Goal: Information Seeking & Learning: Learn about a topic

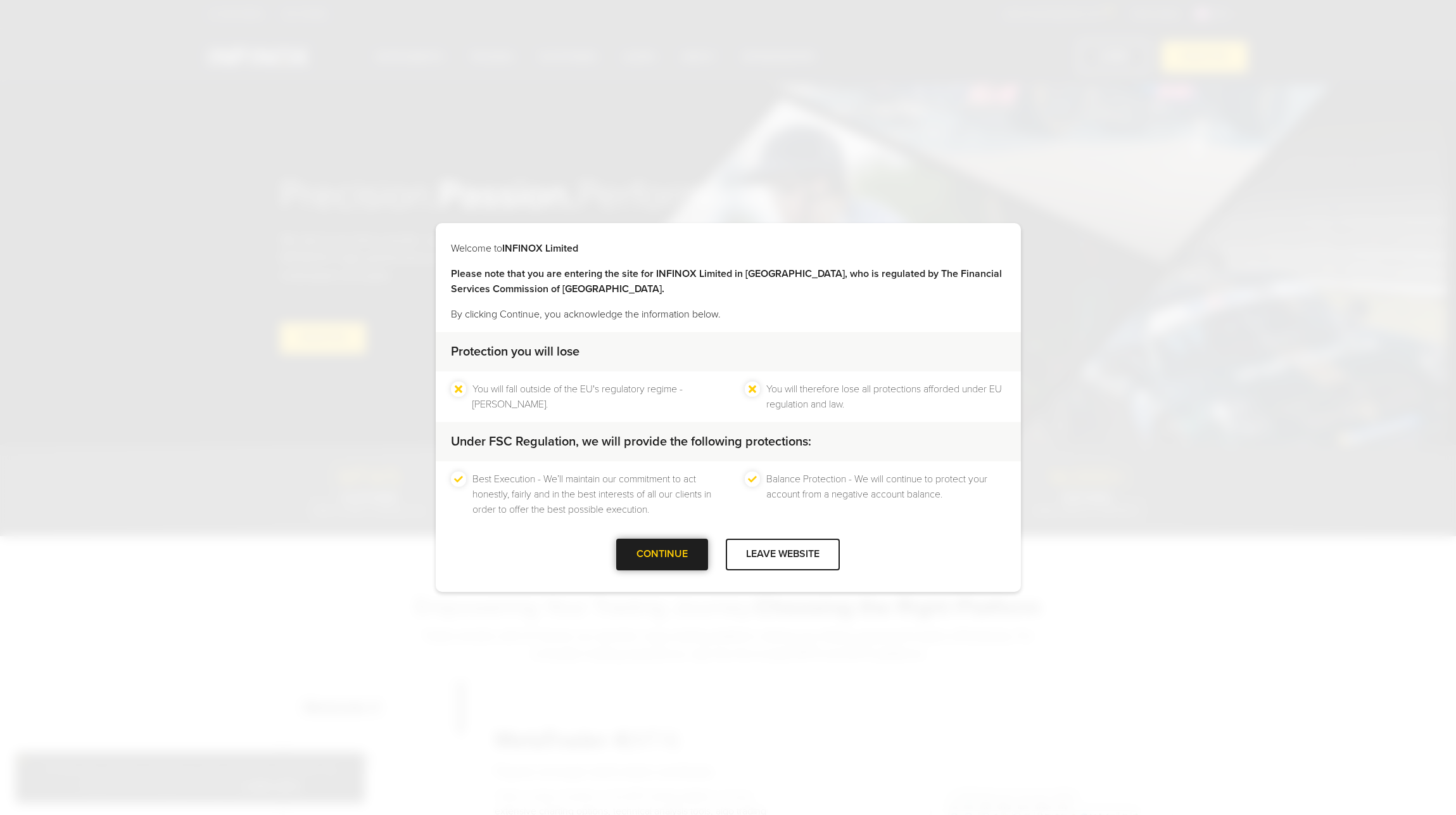
click at [657, 557] on div "CONTINUE" at bounding box center [662, 553] width 92 height 31
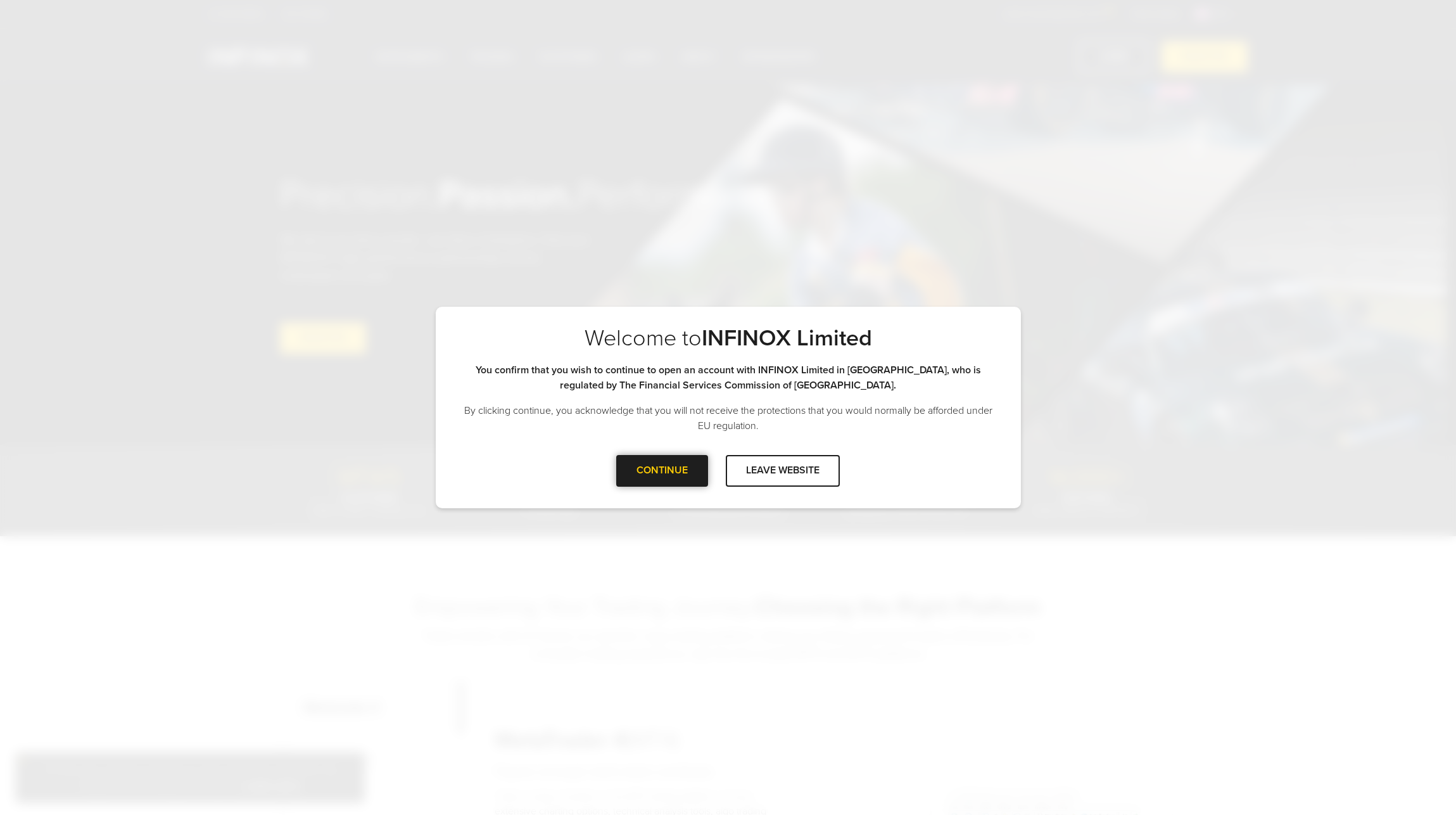
click at [653, 482] on div "CONTINUE" at bounding box center [662, 470] width 92 height 31
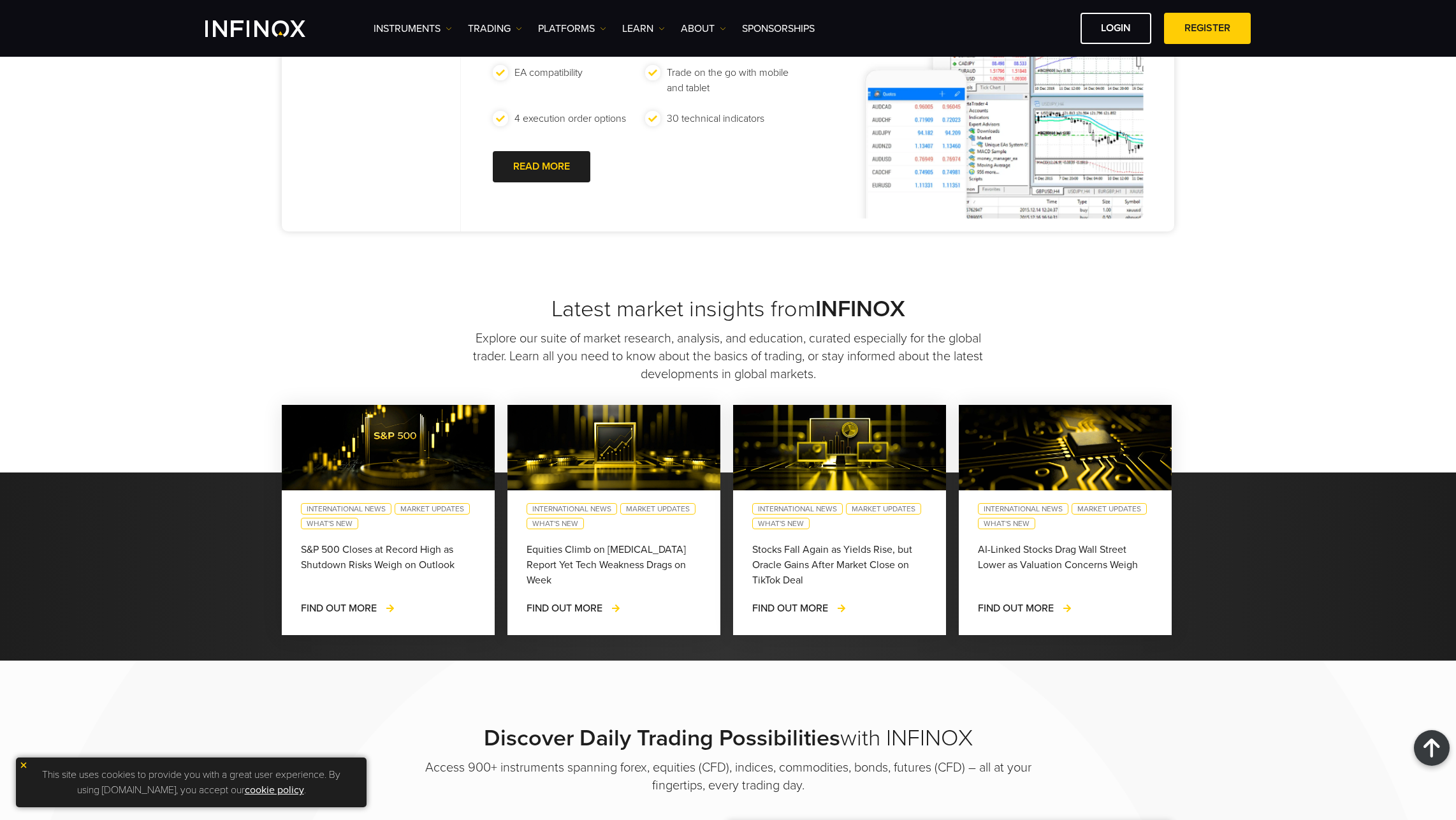
scroll to position [510, 0]
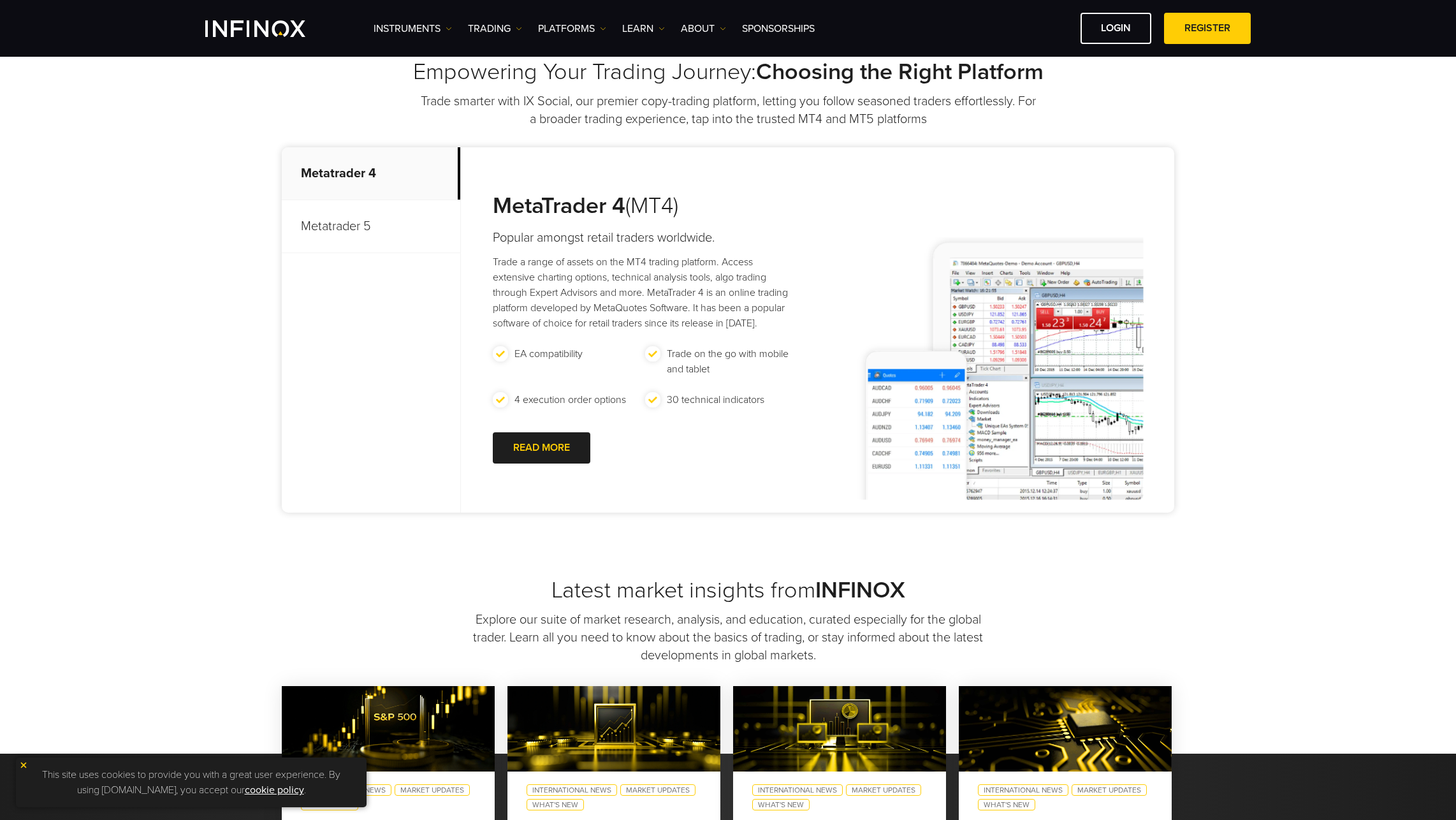
click at [394, 244] on p "Metatrader 5" at bounding box center [371, 226] width 179 height 53
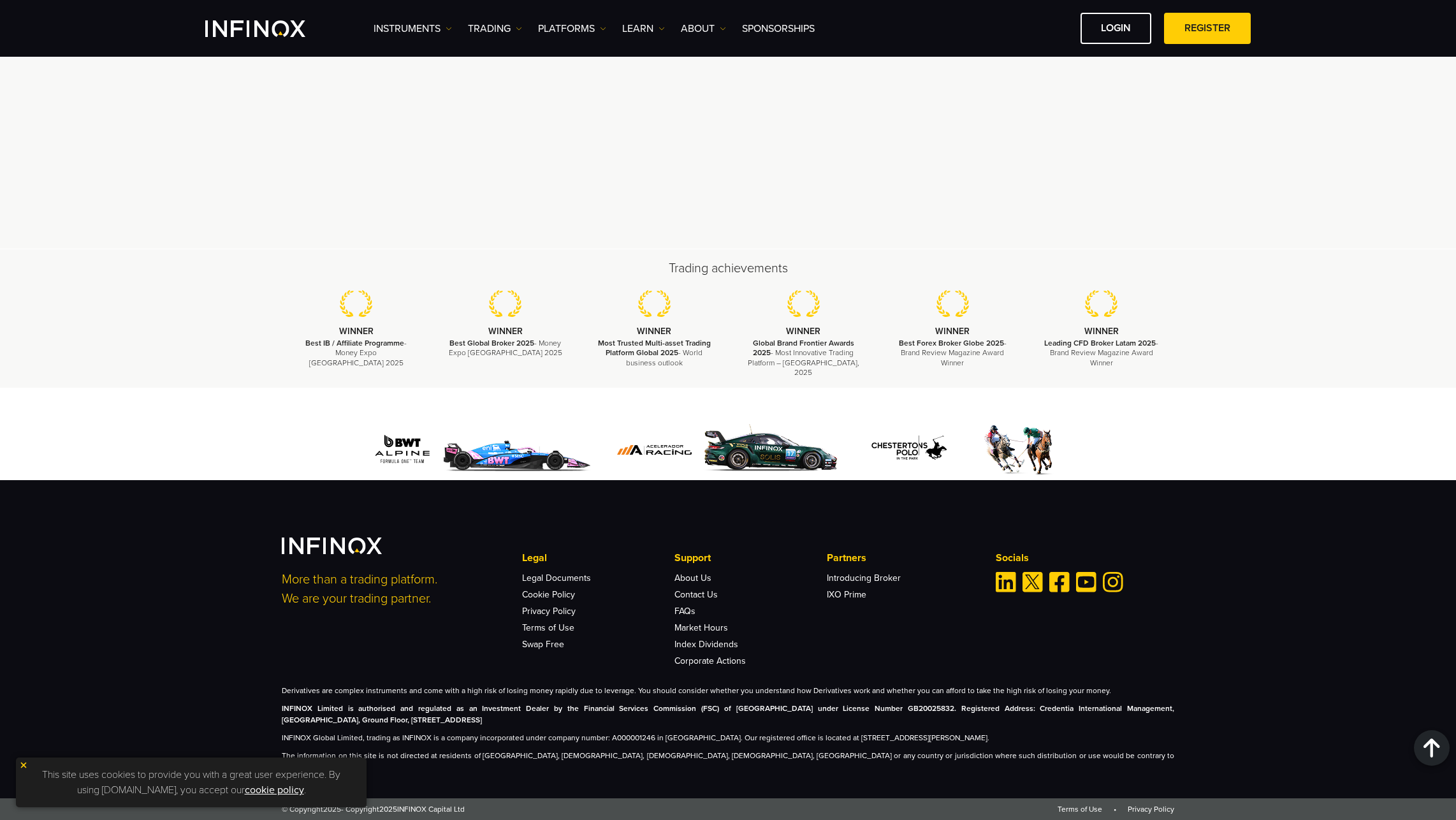
scroll to position [3626, 0]
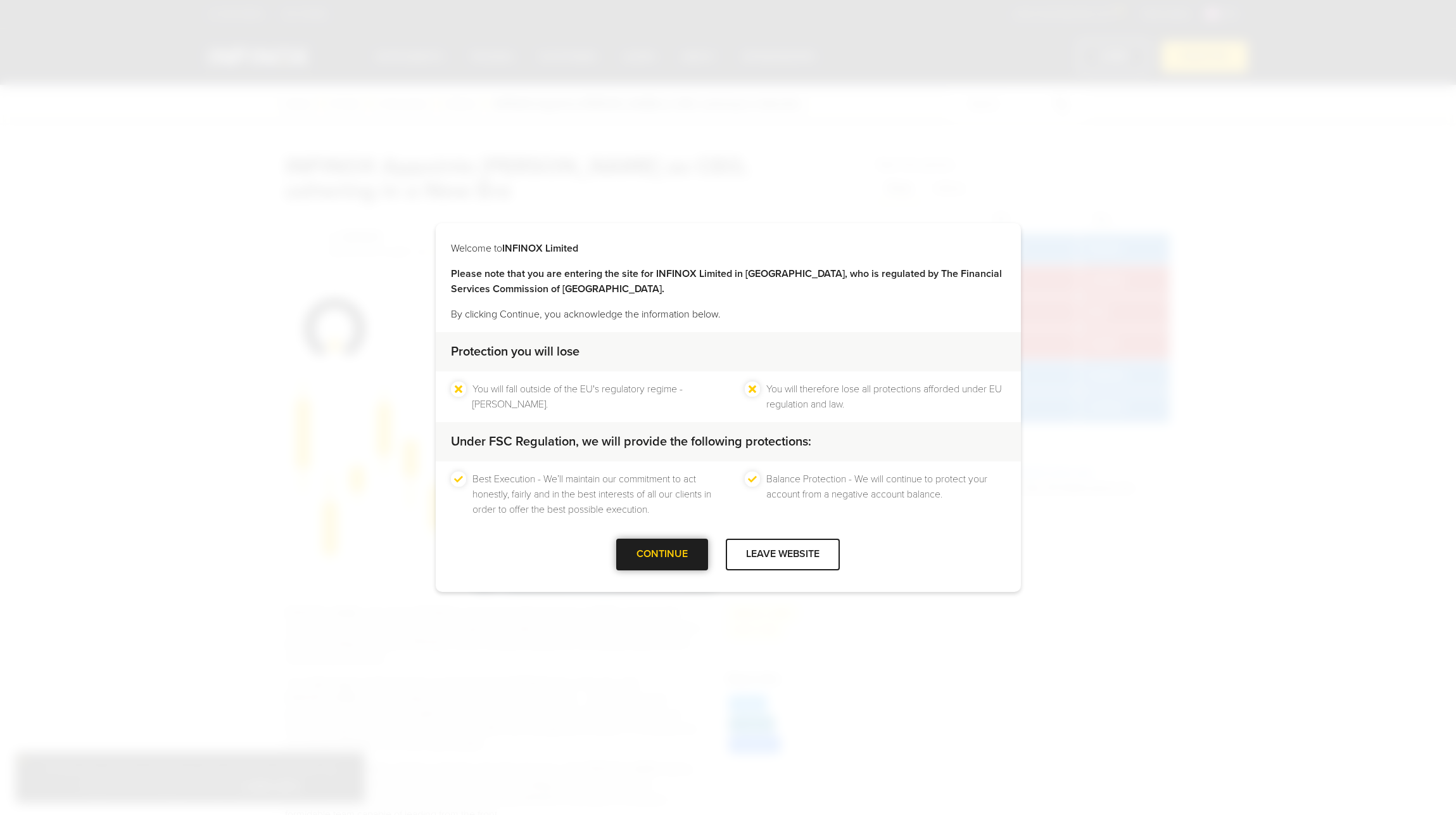
click at [662, 555] on div at bounding box center [662, 555] width 0 height 0
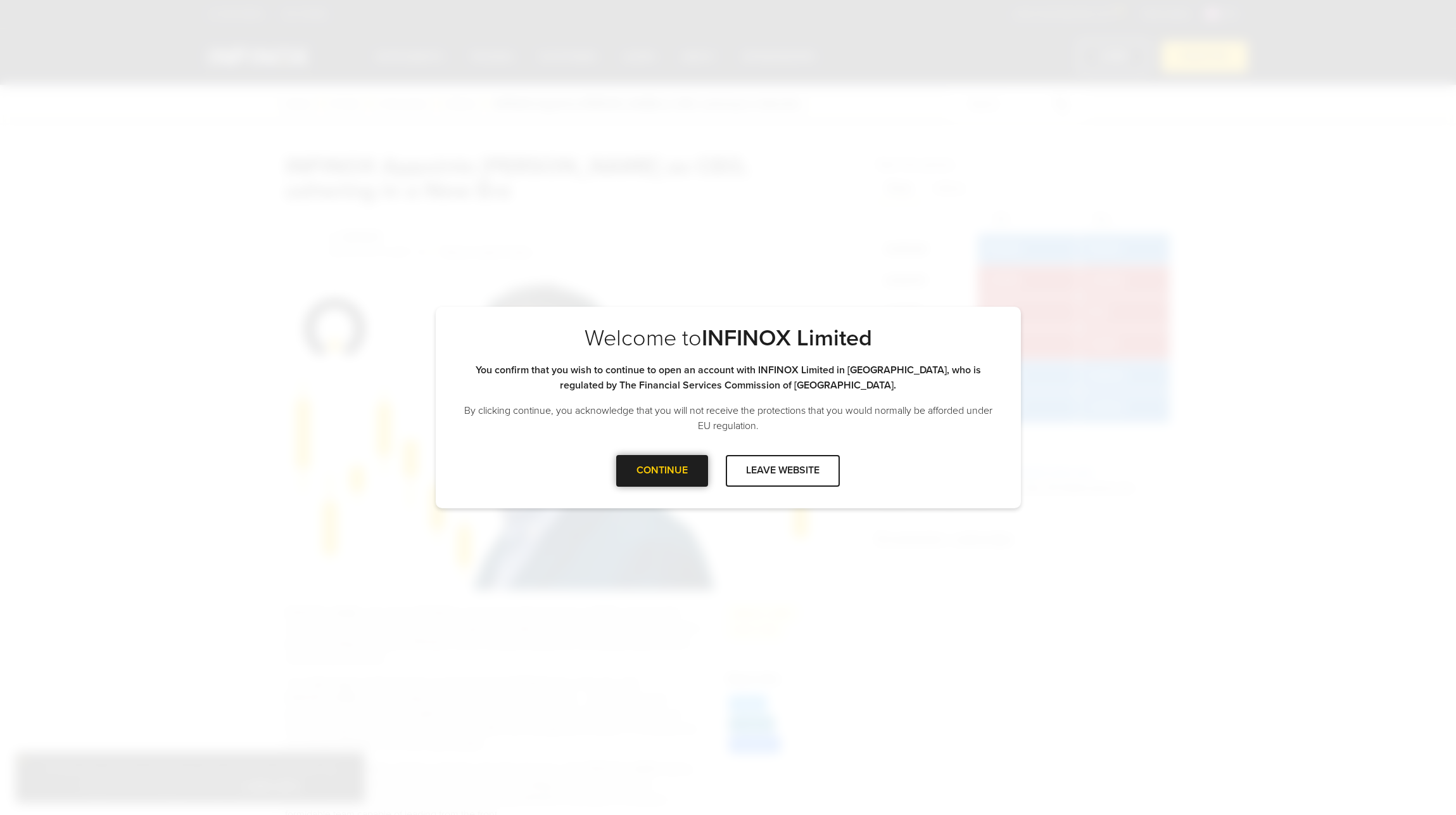
click at [662, 470] on div at bounding box center [662, 470] width 0 height 0
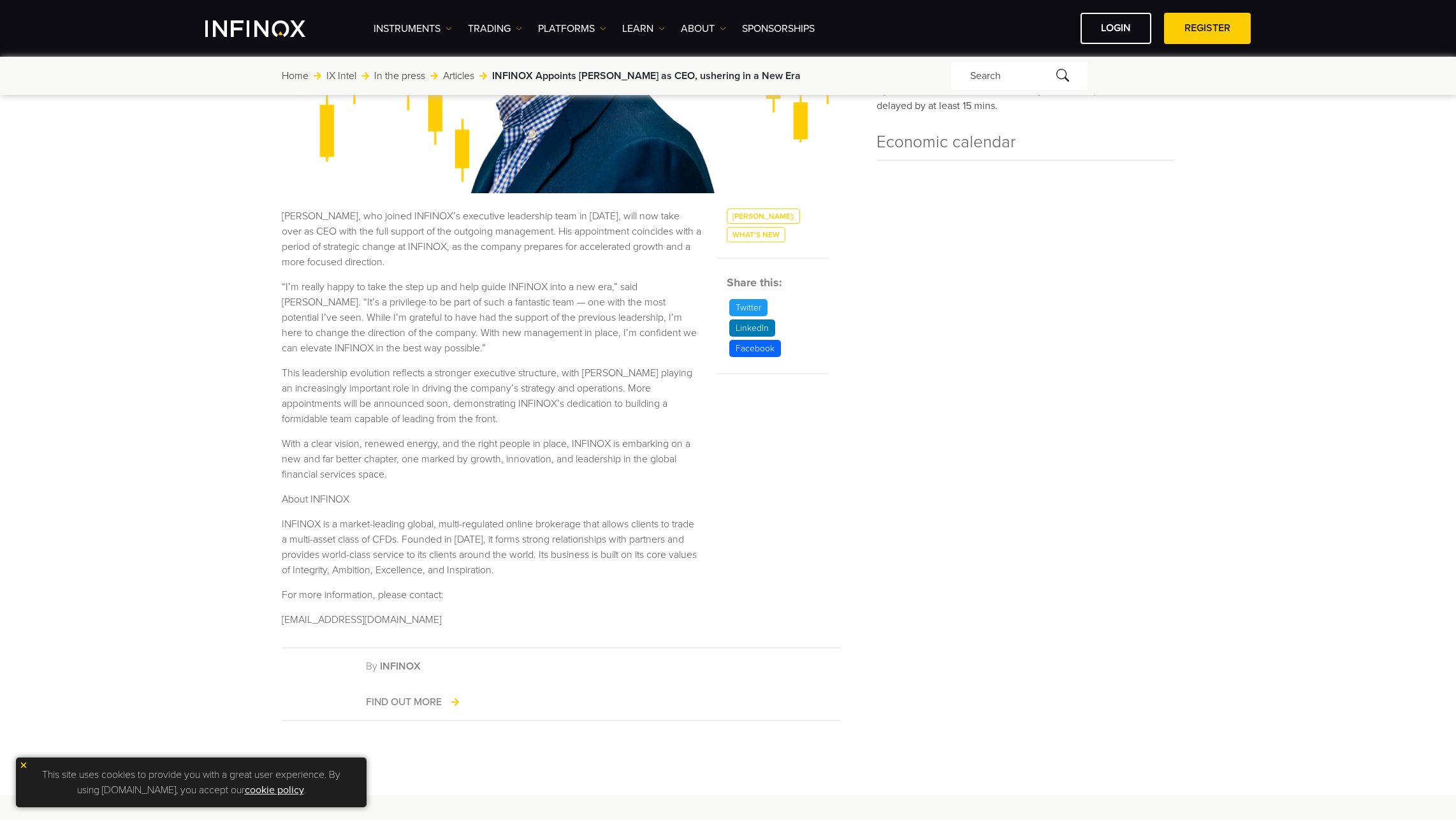
scroll to position [127, 0]
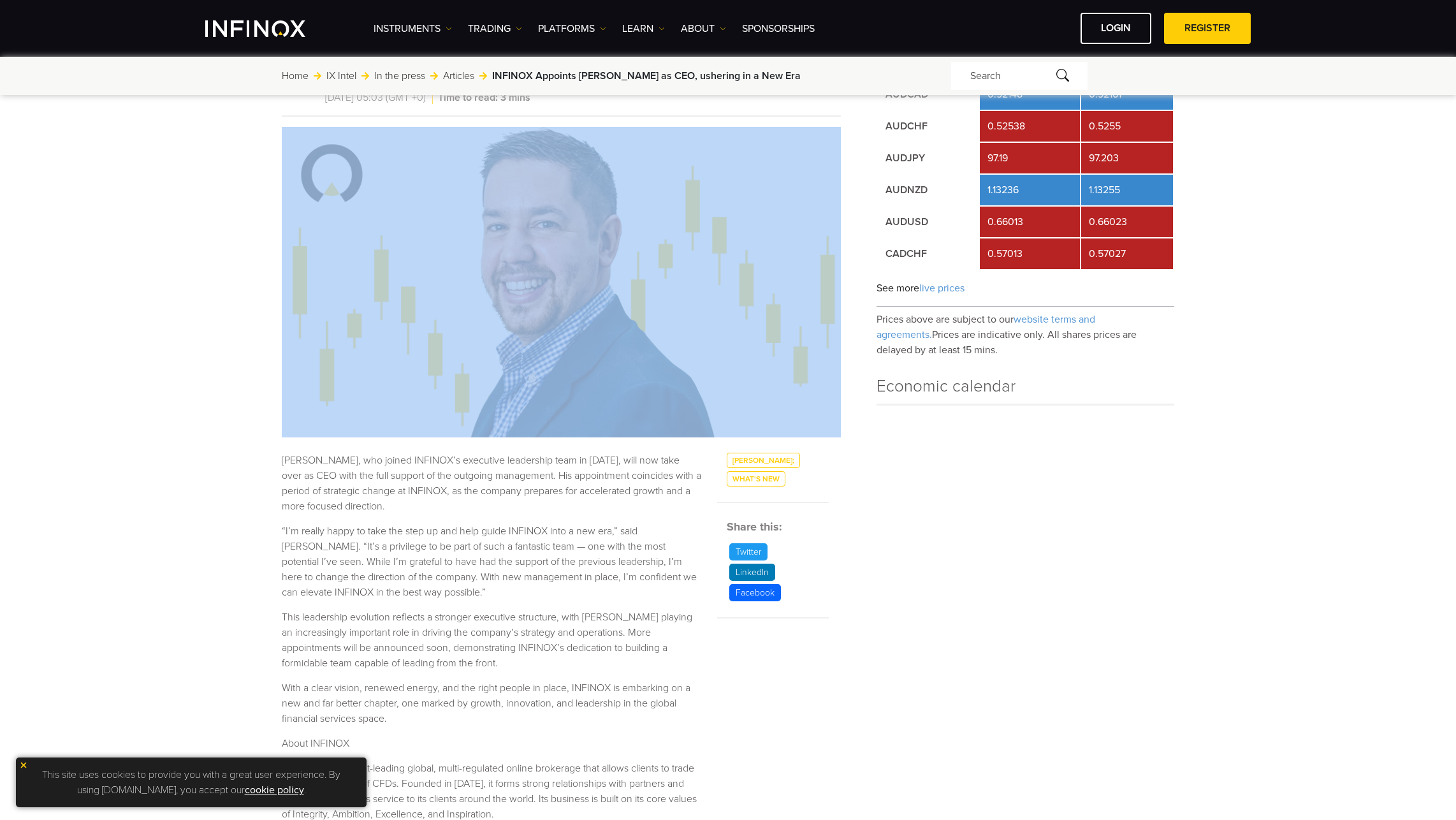
click at [220, 436] on div "INFINOX Appoints Lee Holmes as CEO, ushering in a New Era By INFINOX 28/04/2025…" at bounding box center [728, 503] width 1456 height 1071
